Goal: Information Seeking & Learning: Learn about a topic

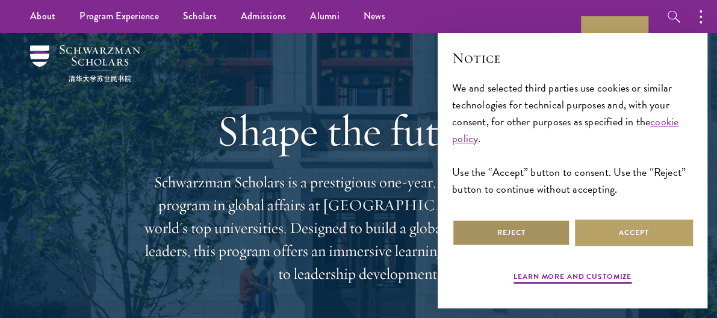
click at [502, 233] on button "Reject" at bounding box center [511, 232] width 118 height 27
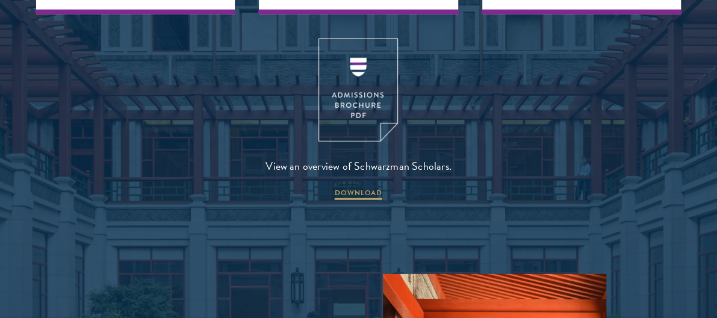
scroll to position [1538, 0]
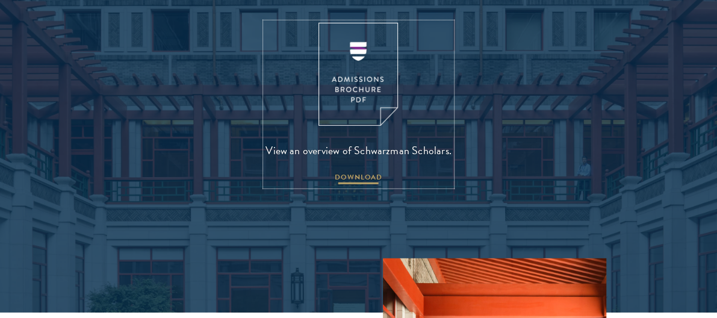
click at [354, 171] on span "DOWNLOAD" at bounding box center [359, 178] width 48 height 14
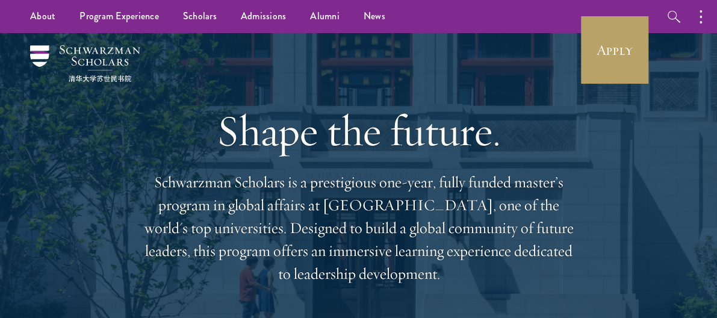
scroll to position [0, 0]
click at [188, 22] on link "Scholars" at bounding box center [200, 16] width 58 height 33
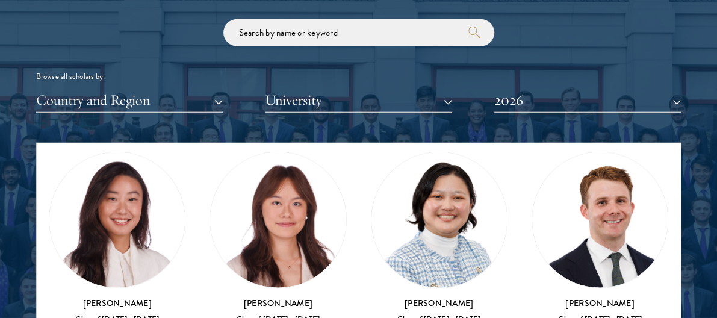
scroll to position [1519, 0]
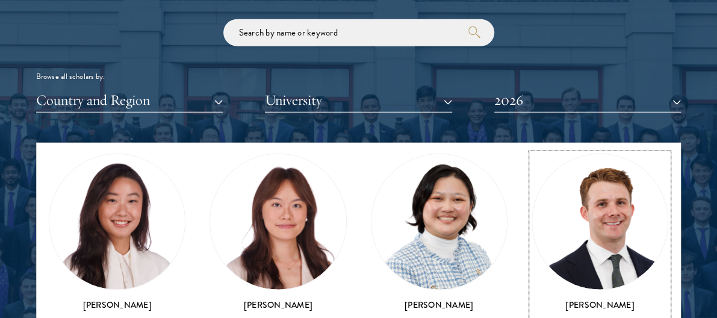
click at [591, 236] on img at bounding box center [599, 221] width 135 height 135
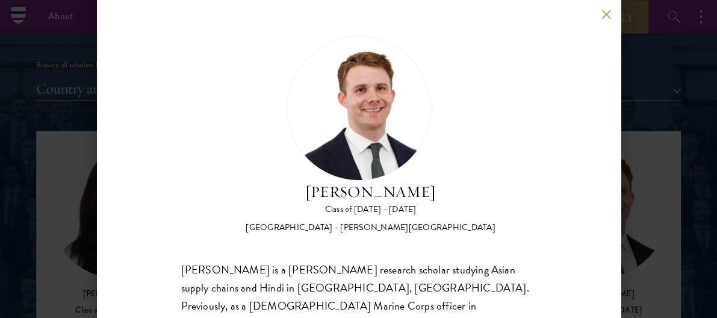
scroll to position [1433, 0]
click at [603, 17] on button at bounding box center [606, 14] width 10 height 10
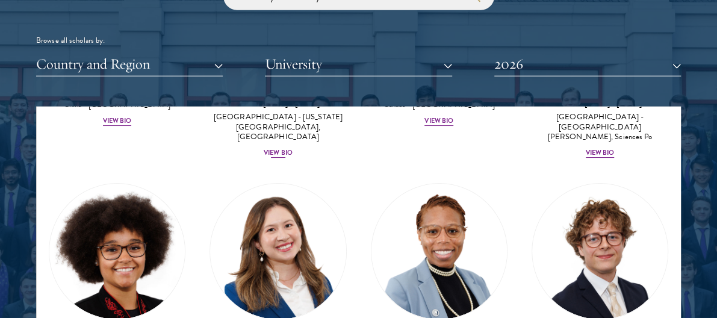
scroll to position [2269, 0]
